Goal: Complete application form

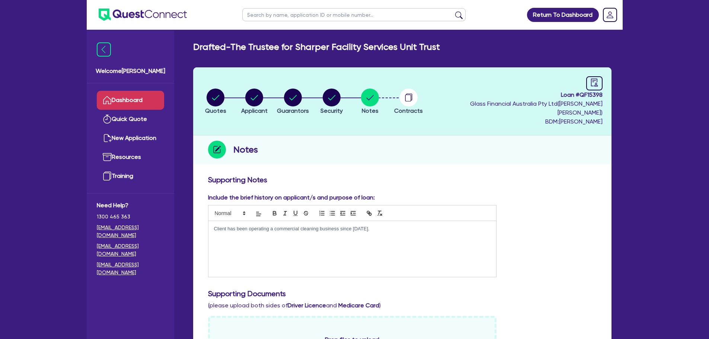
click at [138, 97] on link "Dashboard" at bounding box center [130, 100] width 67 height 19
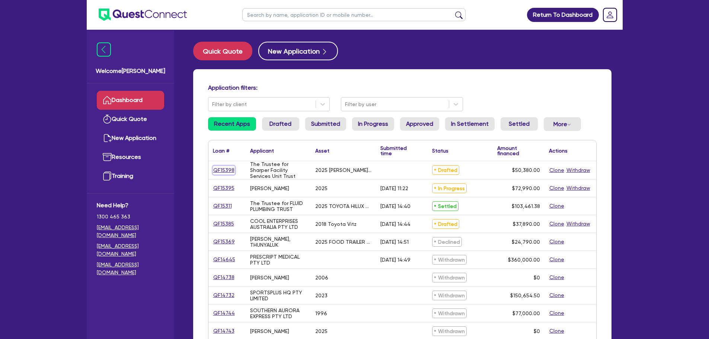
click at [215, 167] on link "QF15398" at bounding box center [224, 170] width 22 height 9
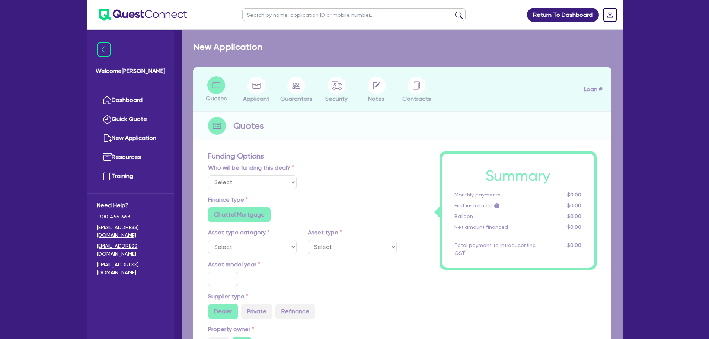
select select "Quest Finance - Own Book"
select select "SECONDARY_ASSETS"
type input "2025"
type input "50,380"
type input "10"
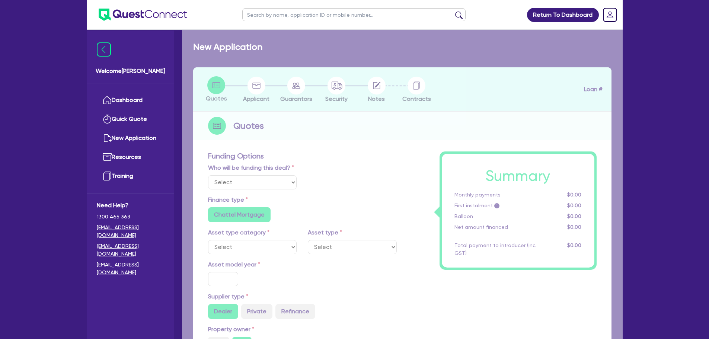
type input "5,038"
type input "17.95"
type input "900"
select select "OTHER"
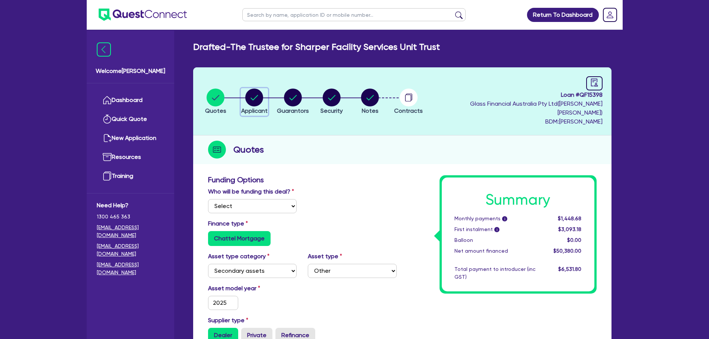
click at [257, 93] on circle "button" at bounding box center [254, 98] width 18 height 18
select select "TRUST"
select select "COMPANY"
select select "ADMINISTRATIVE_SUPPORT"
select select "DOMESTIC_COMMERCIAL_CLEANING"
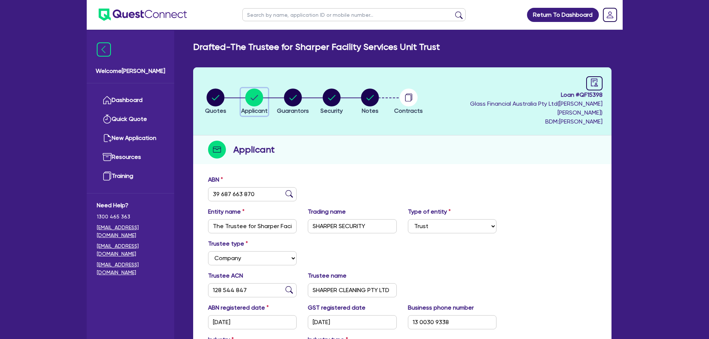
click at [241, 88] on button "Applicant" at bounding box center [254, 102] width 27 height 28
click at [144, 97] on link "Dashboard" at bounding box center [130, 100] width 67 height 19
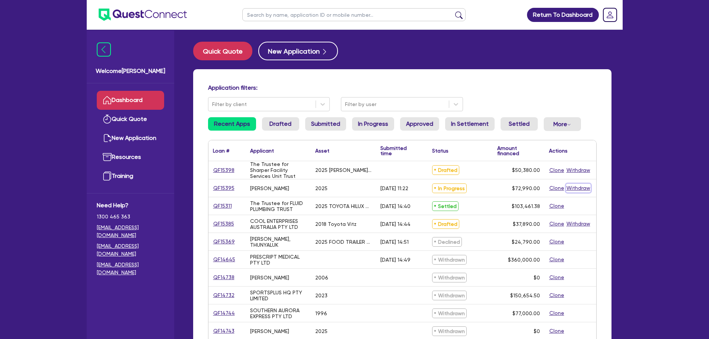
click at [574, 190] on button "Withdraw" at bounding box center [578, 188] width 25 height 9
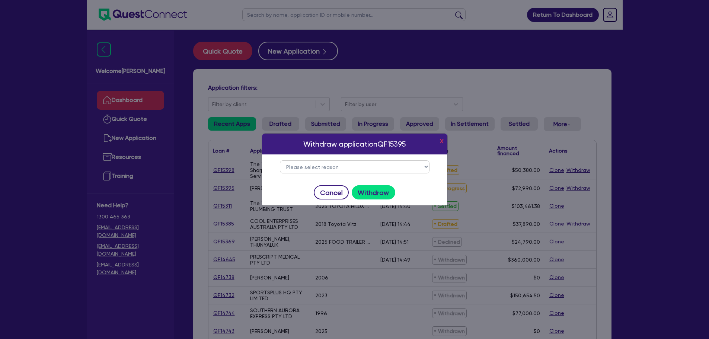
click at [348, 172] on select "Please select reason Change of mind Asset no longer available Alternative finan…" at bounding box center [355, 166] width 150 height 13
select select "29"
click at [280, 160] on select "Please select reason Change of mind Asset no longer available Alternative finan…" at bounding box center [355, 166] width 150 height 13
click at [388, 191] on button "Withdraw" at bounding box center [374, 192] width 44 height 14
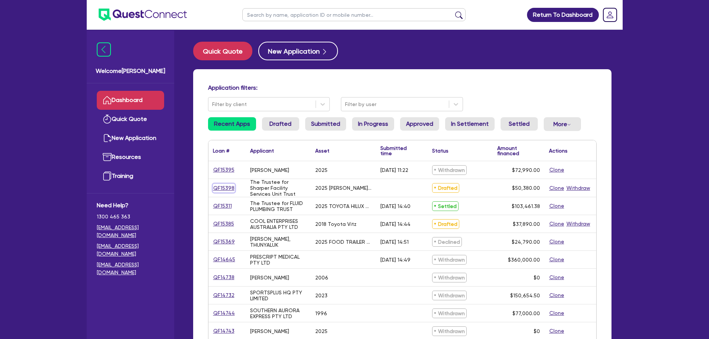
click at [221, 189] on link "QF15398" at bounding box center [224, 188] width 22 height 9
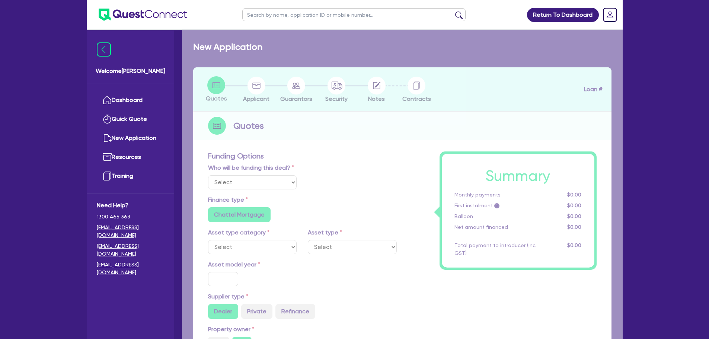
select select "Quest Finance - Own Book"
select select "SECONDARY_ASSETS"
type input "2025"
type input "50,380"
type input "10"
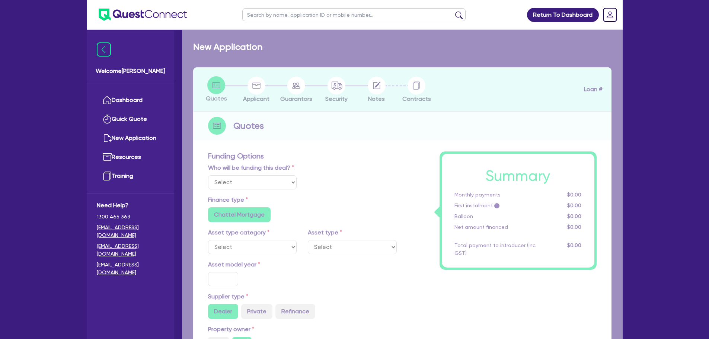
type input "5,038"
type input "17.95"
type input "900"
select select "OTHER"
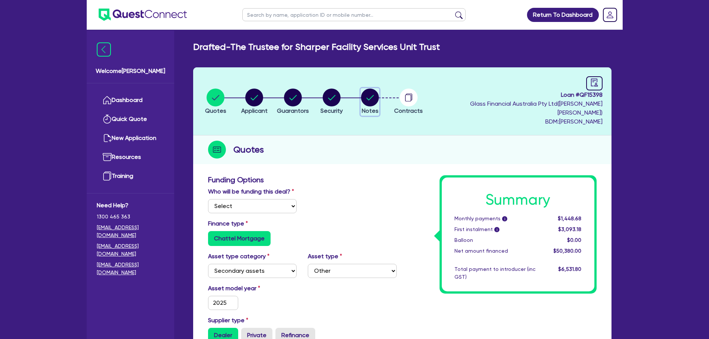
click at [379, 93] on circle "button" at bounding box center [370, 98] width 18 height 18
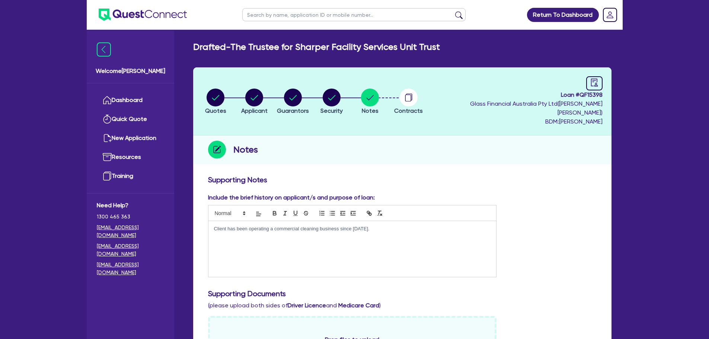
click at [136, 86] on ul "Dashboard Quick Quote New Application Ref Company Ref Salesperson Resources Tra…" at bounding box center [130, 138] width 87 height 110
click at [136, 97] on link "Dashboard" at bounding box center [130, 100] width 67 height 19
